Goal: Information Seeking & Learning: Understand process/instructions

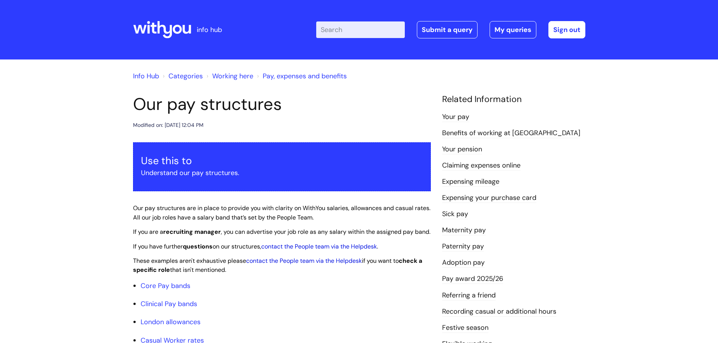
scroll to position [2411, 0]
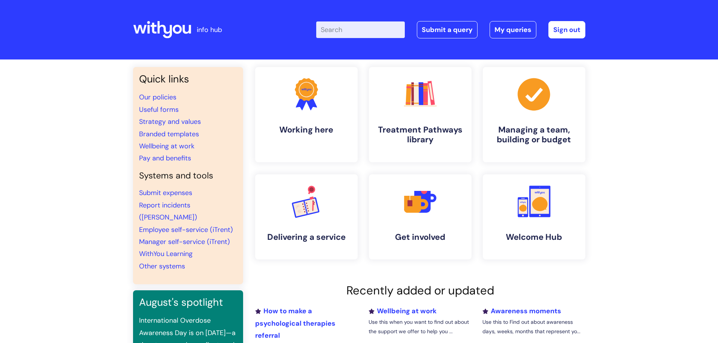
click at [350, 21] on div "Enter your search term here... Search Submit a query My queries Welcome Anna Ba…" at bounding box center [450, 29] width 269 height 17
click at [347, 31] on input "Enter your search term here..." at bounding box center [360, 29] width 89 height 17
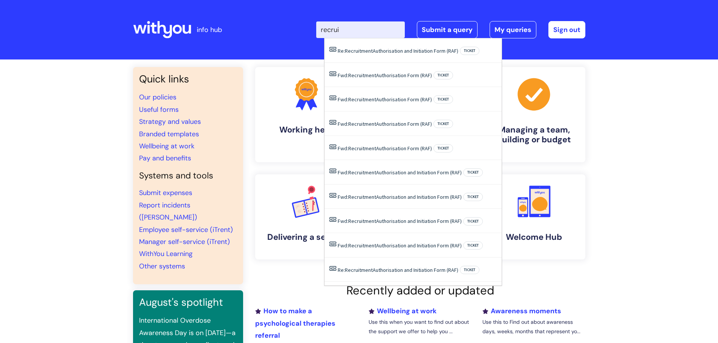
type input "recruit"
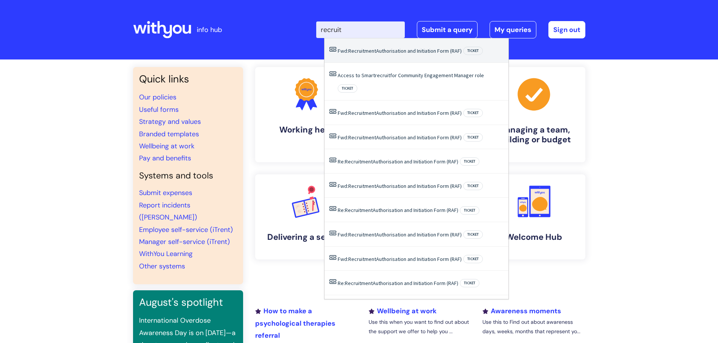
click at [381, 50] on link "Fwd: Recruitment Authorisation and Initiation Form (RAF)" at bounding box center [400, 50] width 124 height 7
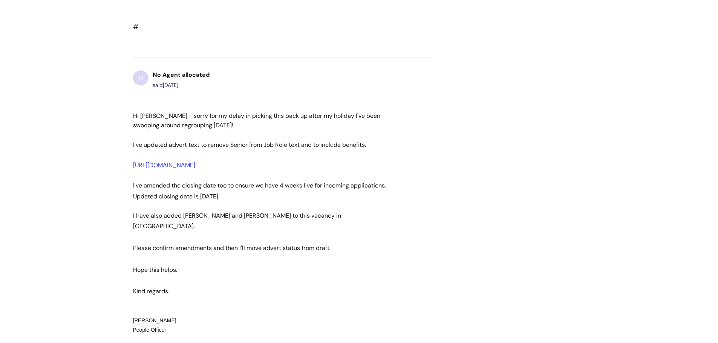
scroll to position [7186, 0]
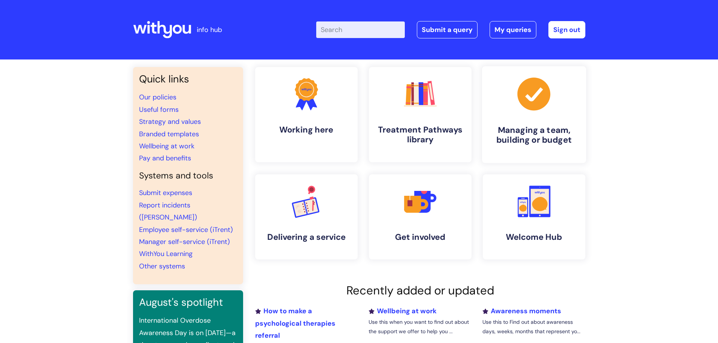
click at [541, 113] on link ".cls-1{fill:#a53144;stroke-width:0px;} Managing a team, building or budget" at bounding box center [533, 114] width 104 height 97
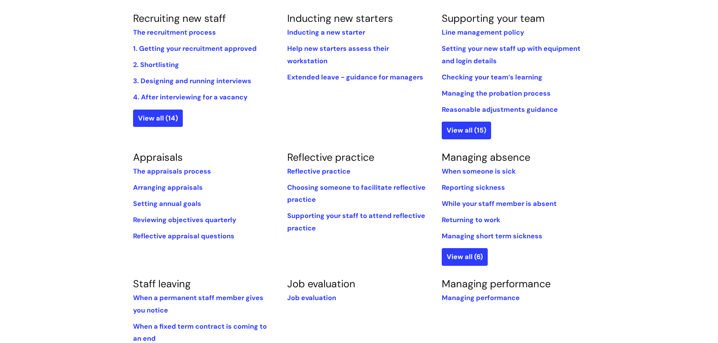
scroll to position [151, 0]
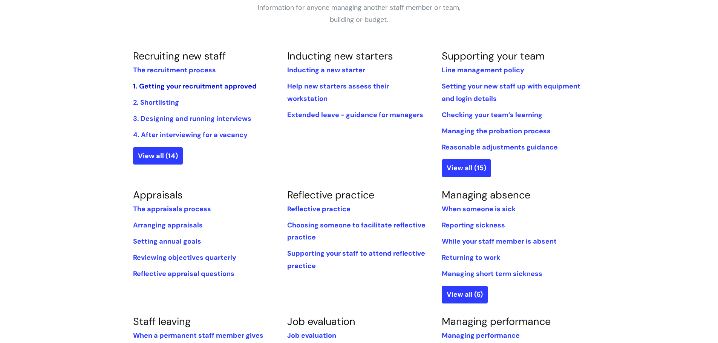
click at [180, 86] on link "1. Getting your recruitment approved" at bounding box center [195, 86] width 124 height 9
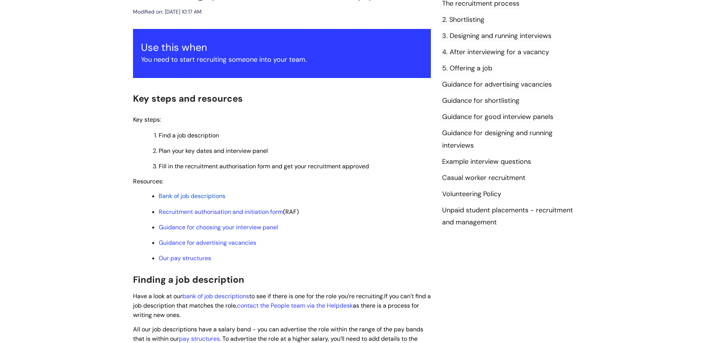
scroll to position [151, 0]
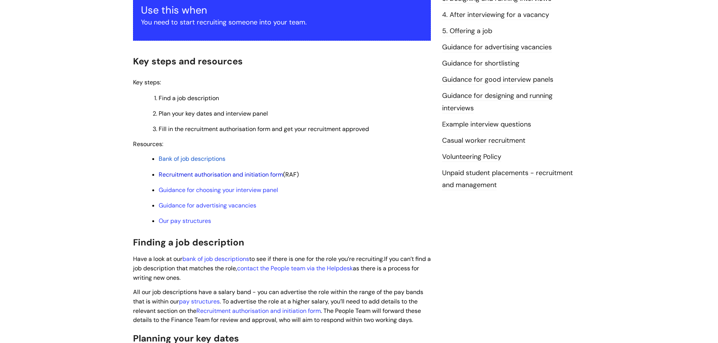
click at [182, 174] on link "Recruitment authorisation and initiation form" at bounding box center [221, 175] width 124 height 8
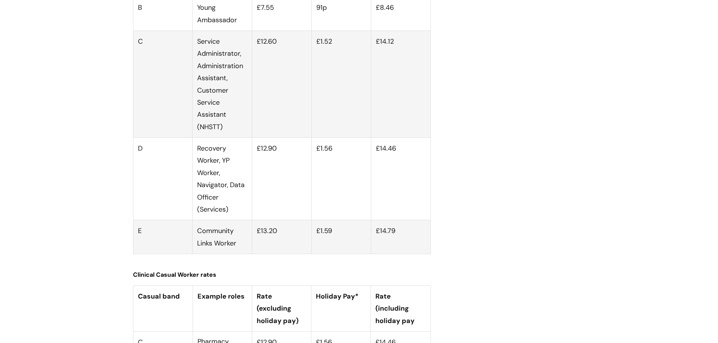
scroll to position [2222, 0]
drag, startPoint x: 134, startPoint y: 63, endPoint x: 228, endPoint y: 63, distance: 93.8
click at [228, 266] on h3 "Clinical Casual Worker rates" at bounding box center [282, 273] width 298 height 14
copy span "Clinical Casual Worker rates"
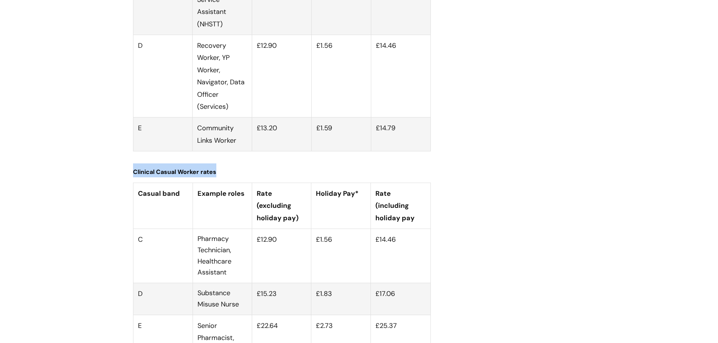
scroll to position [2335, 0]
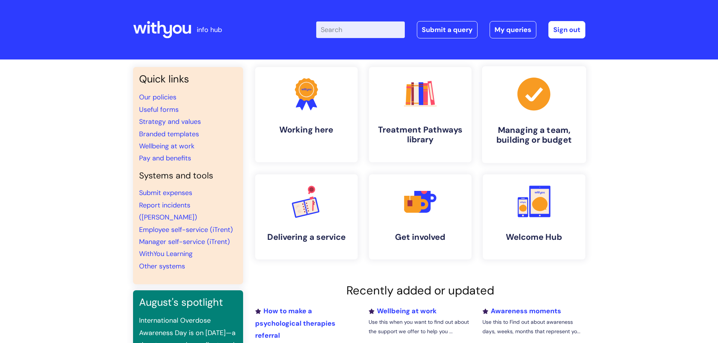
click at [557, 135] on h4 "Managing a team, building or budget" at bounding box center [534, 135] width 92 height 20
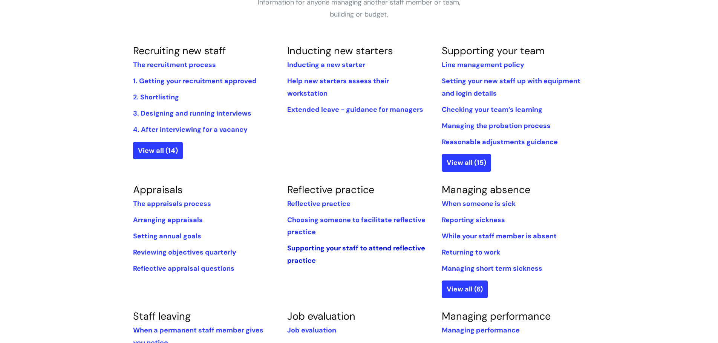
scroll to position [113, 0]
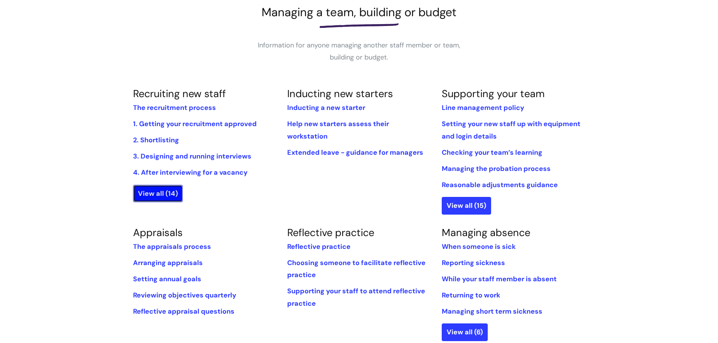
click at [138, 195] on link "View all (14)" at bounding box center [158, 193] width 50 height 17
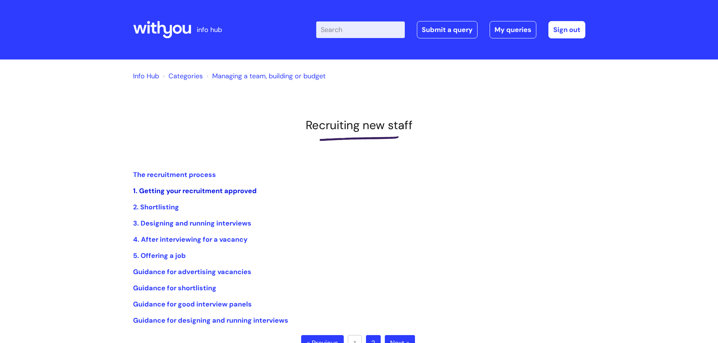
click at [179, 187] on link "1. Getting your recruitment approved" at bounding box center [195, 190] width 124 height 9
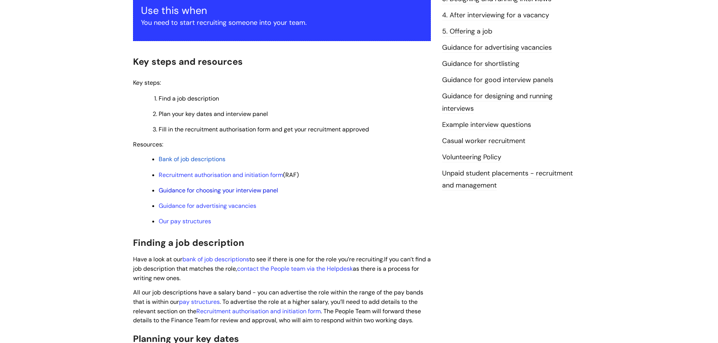
scroll to position [151, 0]
click at [203, 172] on link "Recruitment authorisation and initiation form" at bounding box center [221, 175] width 124 height 8
